Goal: Information Seeking & Learning: Learn about a topic

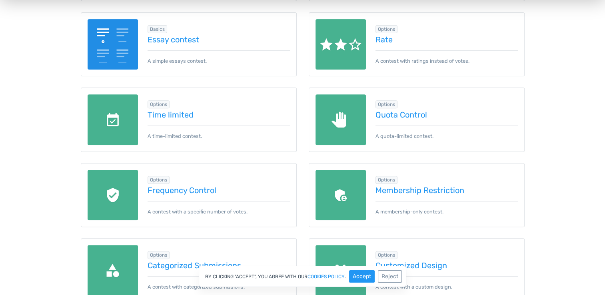
scroll to position [274, 0]
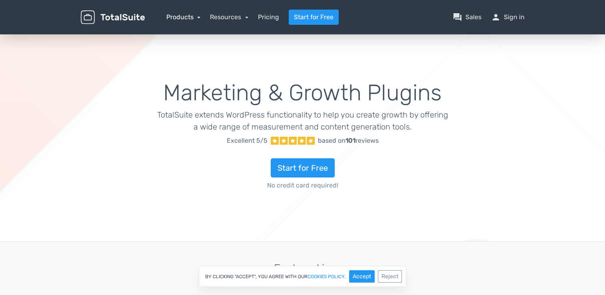
click at [172, 16] on link "Products" at bounding box center [183, 17] width 34 height 8
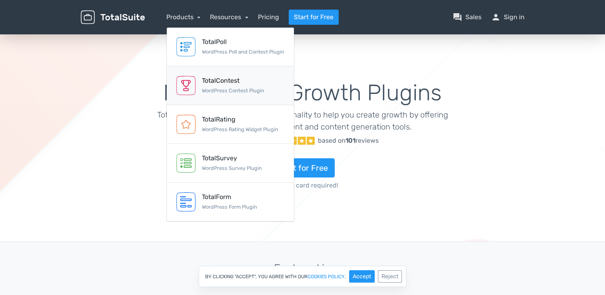
click at [213, 87] on div "TotalContest WordPress Contest Plugin" at bounding box center [233, 85] width 62 height 19
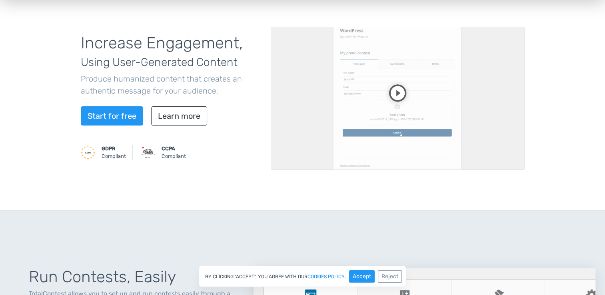
scroll to position [40, 0]
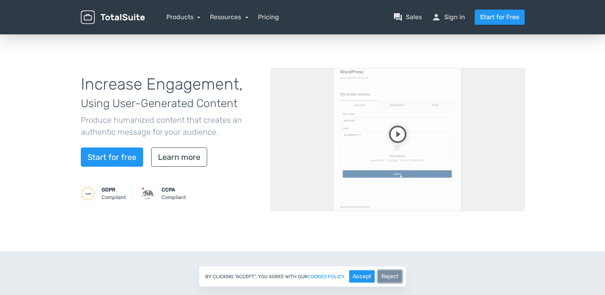
click at [391, 275] on button "Reject" at bounding box center [390, 276] width 24 height 12
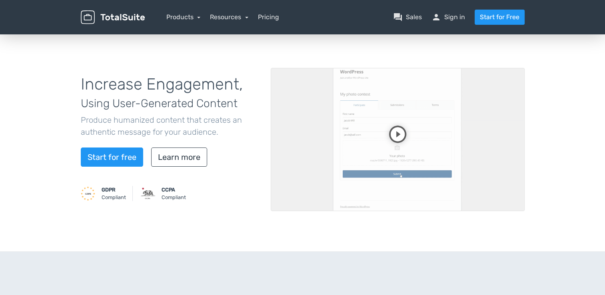
click at [392, 131] on video at bounding box center [398, 139] width 254 height 143
click at [316, 169] on video at bounding box center [398, 139] width 254 height 143
click at [222, 217] on div "Increase Engagement, Using User-Generated Content Produce humanized content tha…" at bounding box center [303, 140] width 456 height 186
click at [493, 185] on video at bounding box center [398, 139] width 254 height 143
click at [306, 184] on video at bounding box center [398, 139] width 254 height 143
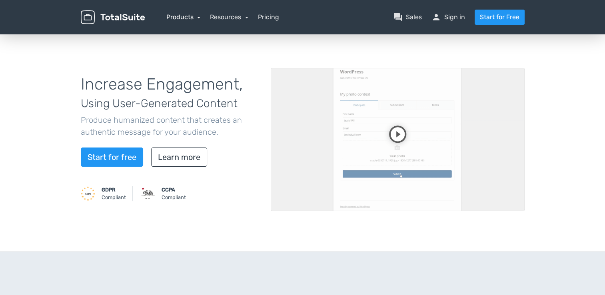
click at [176, 16] on link "Products" at bounding box center [183, 17] width 34 height 8
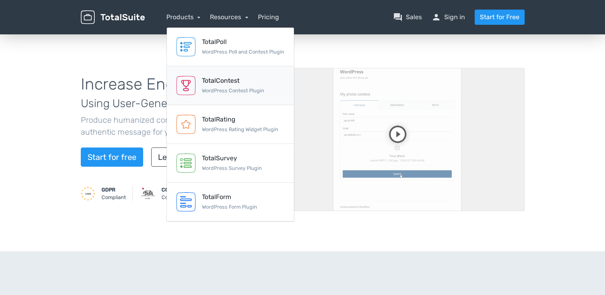
click at [220, 84] on div "TotalContest" at bounding box center [233, 81] width 62 height 10
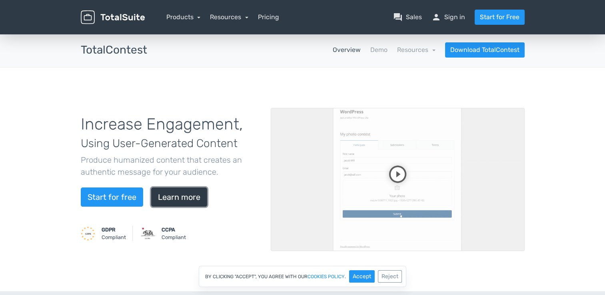
click at [166, 196] on link "Learn more" at bounding box center [179, 197] width 56 height 19
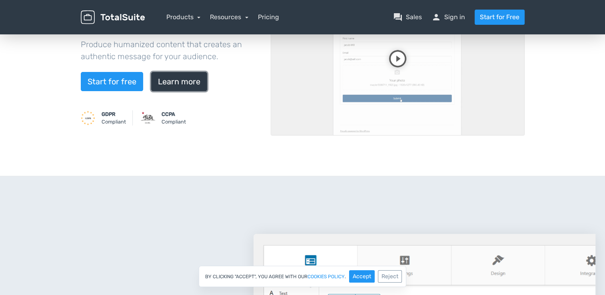
scroll to position [287, 0]
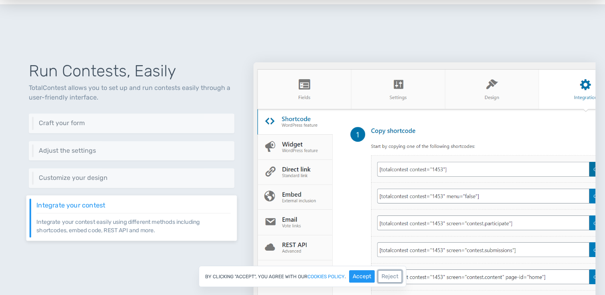
drag, startPoint x: 386, startPoint y: 276, endPoint x: 375, endPoint y: 274, distance: 11.4
click at [386, 275] on button "Reject" at bounding box center [390, 276] width 24 height 12
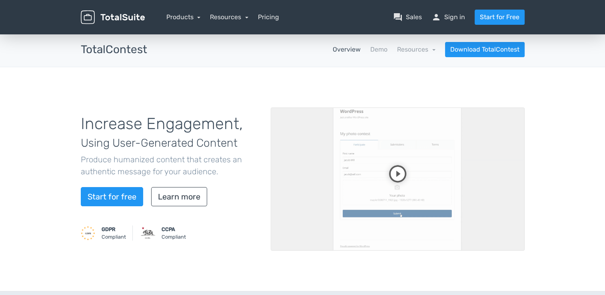
scroll to position [0, 0]
click at [269, 16] on link "Pricing" at bounding box center [268, 17] width 21 height 10
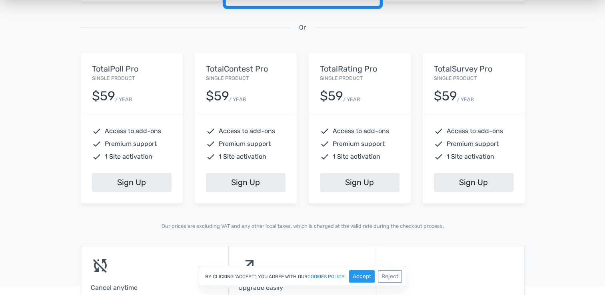
scroll to position [320, 0]
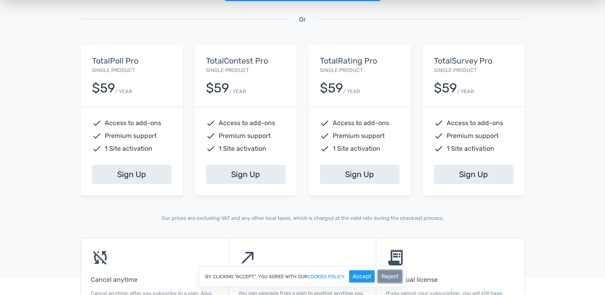
click at [386, 277] on button "Reject" at bounding box center [390, 276] width 24 height 12
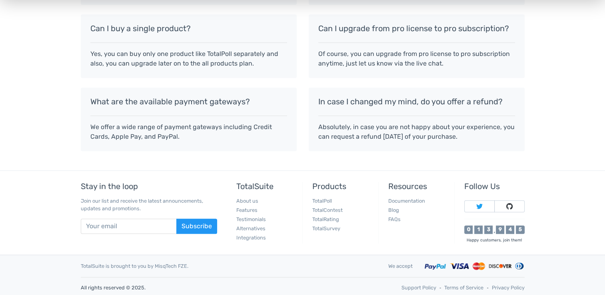
scroll to position [763, 0]
click at [248, 198] on link "About us" at bounding box center [247, 200] width 22 height 6
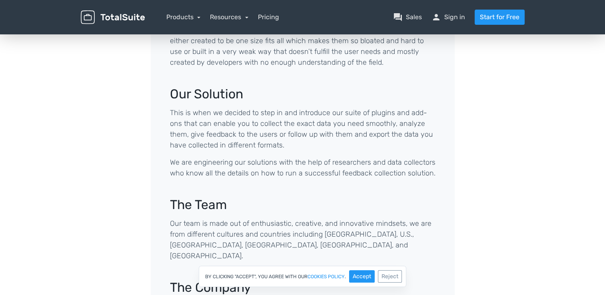
scroll to position [240, 0]
